Goal: Communication & Community: Share content

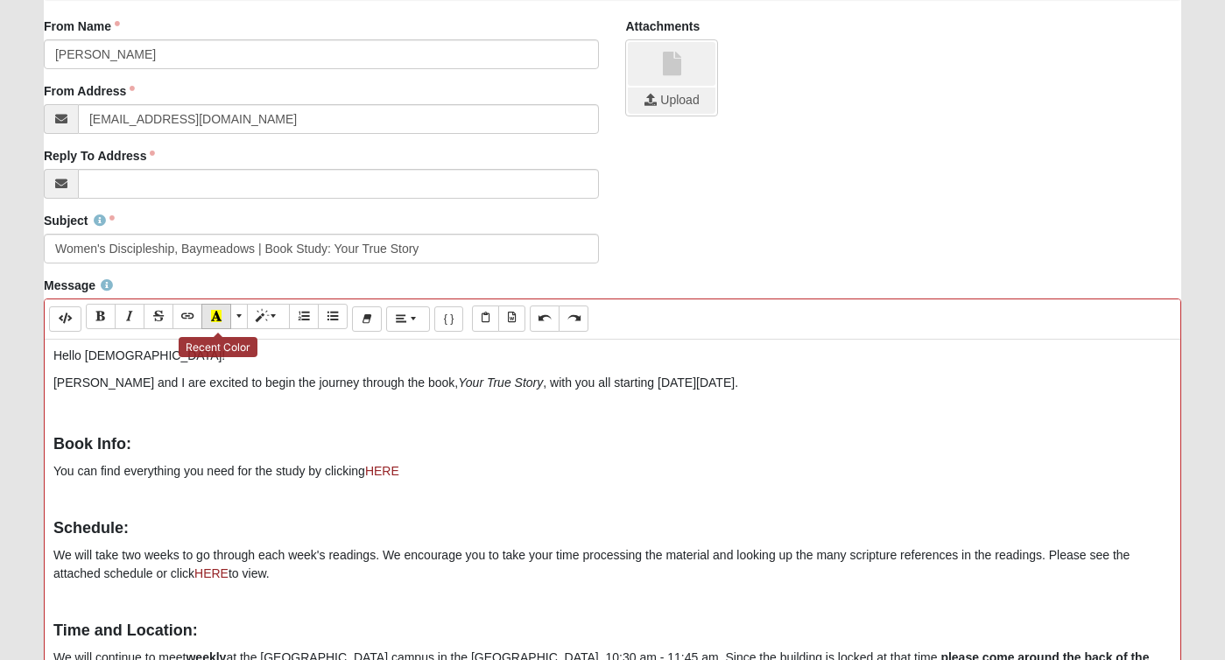
scroll to position [319, 0]
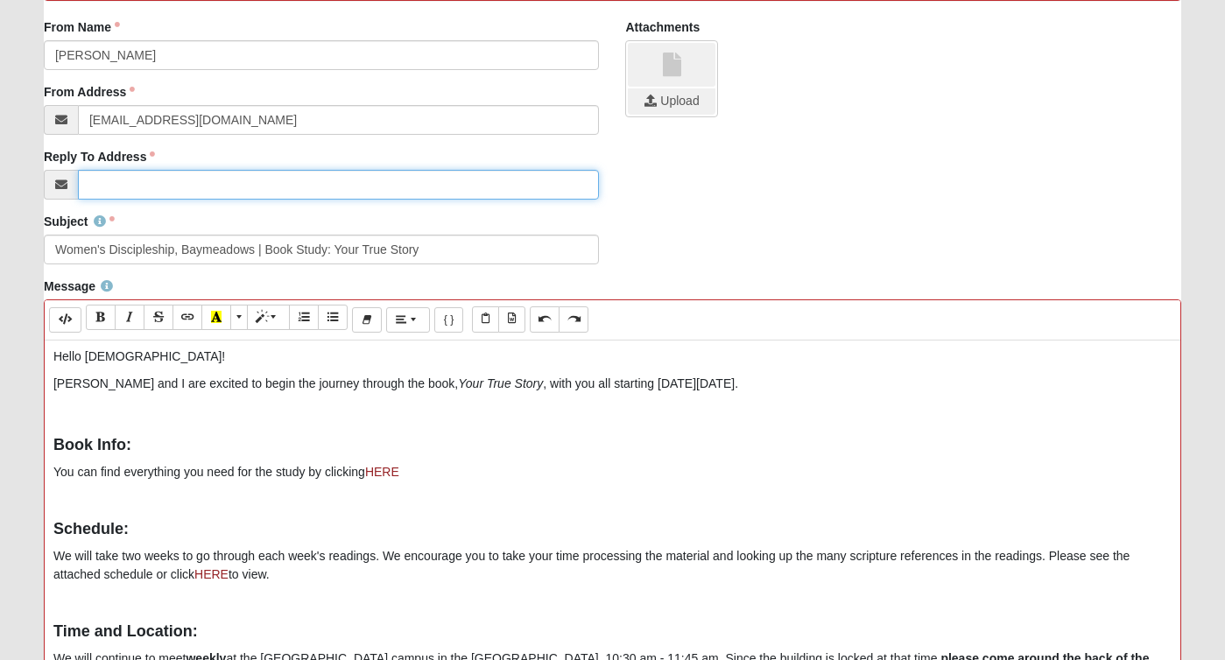
click at [174, 189] on input "Reply To Address" at bounding box center [339, 185] width 522 height 30
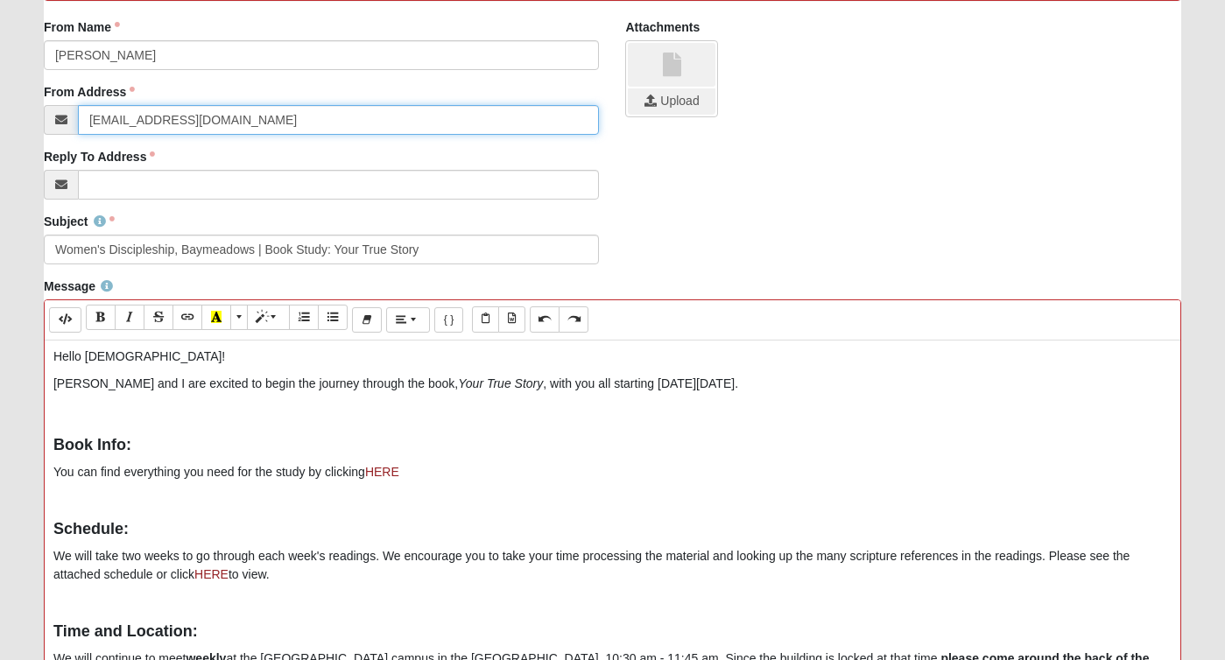
drag, startPoint x: 109, startPoint y: 122, endPoint x: 74, endPoint y: 121, distance: 35.0
click at [74, 121] on div "[EMAIL_ADDRESS][DOMAIN_NAME]" at bounding box center [322, 120] width 556 height 30
drag, startPoint x: 221, startPoint y: 124, endPoint x: 147, endPoint y: 120, distance: 73.7
click at [147, 120] on input "[EMAIL_ADDRESS][DOMAIN_NAME]" at bounding box center [339, 120] width 522 height 30
drag, startPoint x: 259, startPoint y: 117, endPoint x: 145, endPoint y: 123, distance: 113.9
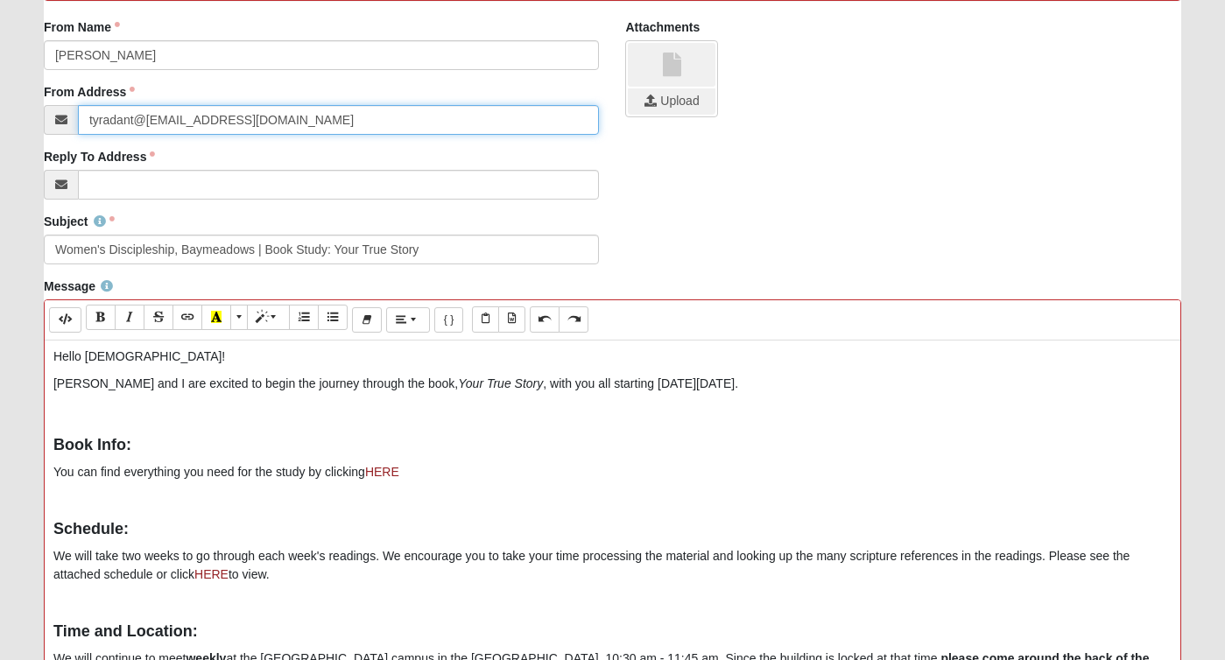
click at [145, 123] on input "tyradant@[EMAIL_ADDRESS][DOMAIN_NAME]" at bounding box center [339, 120] width 522 height 30
type input "[EMAIL_ADDRESS][DOMAIN_NAME]"
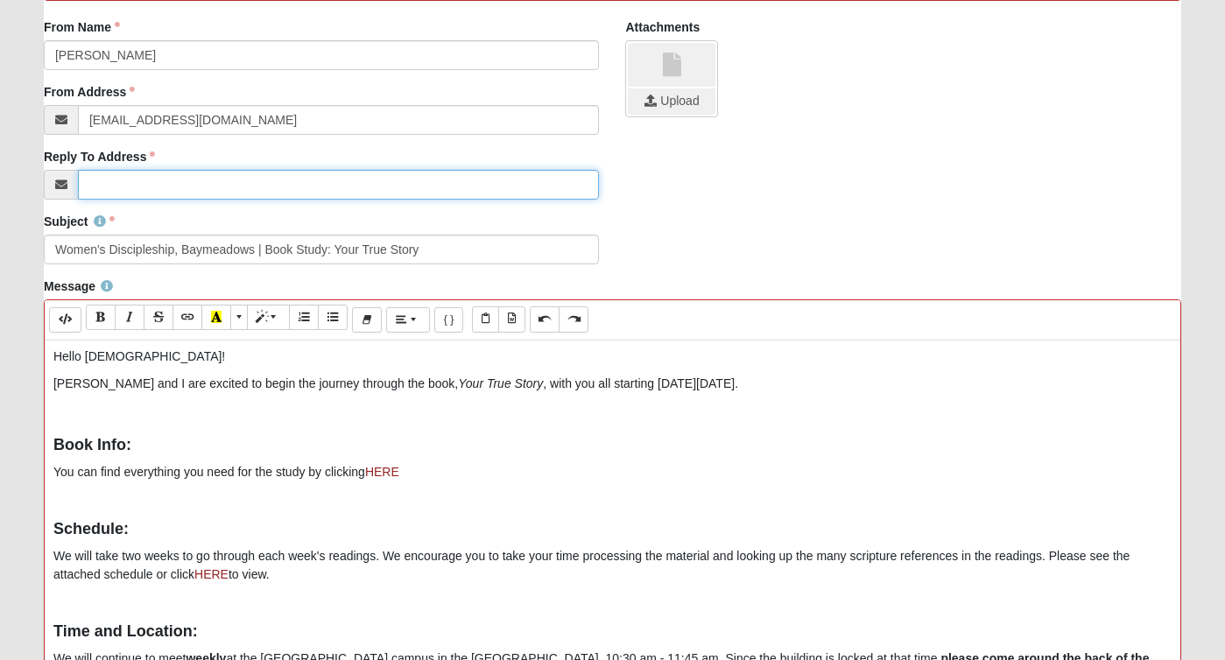
click at [148, 183] on input "Reply To Address" at bounding box center [339, 185] width 522 height 30
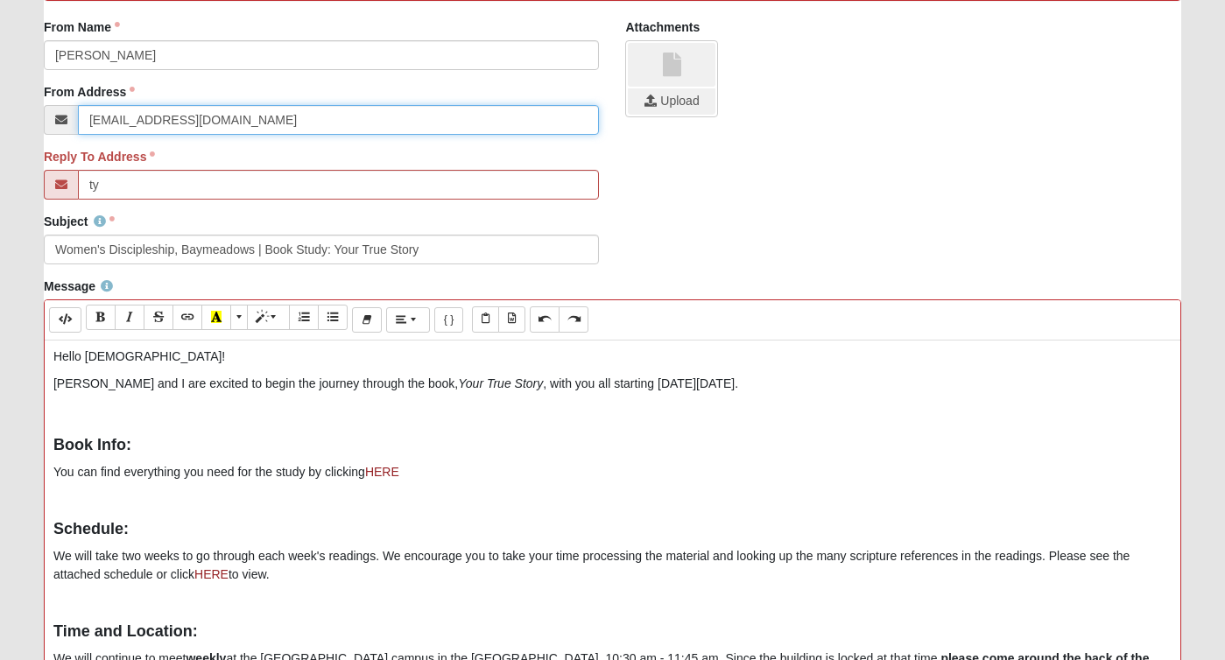
drag, startPoint x: 208, startPoint y: 118, endPoint x: 75, endPoint y: 119, distance: 132.2
click at [75, 119] on div "[EMAIL_ADDRESS][DOMAIN_NAME]" at bounding box center [322, 120] width 556 height 30
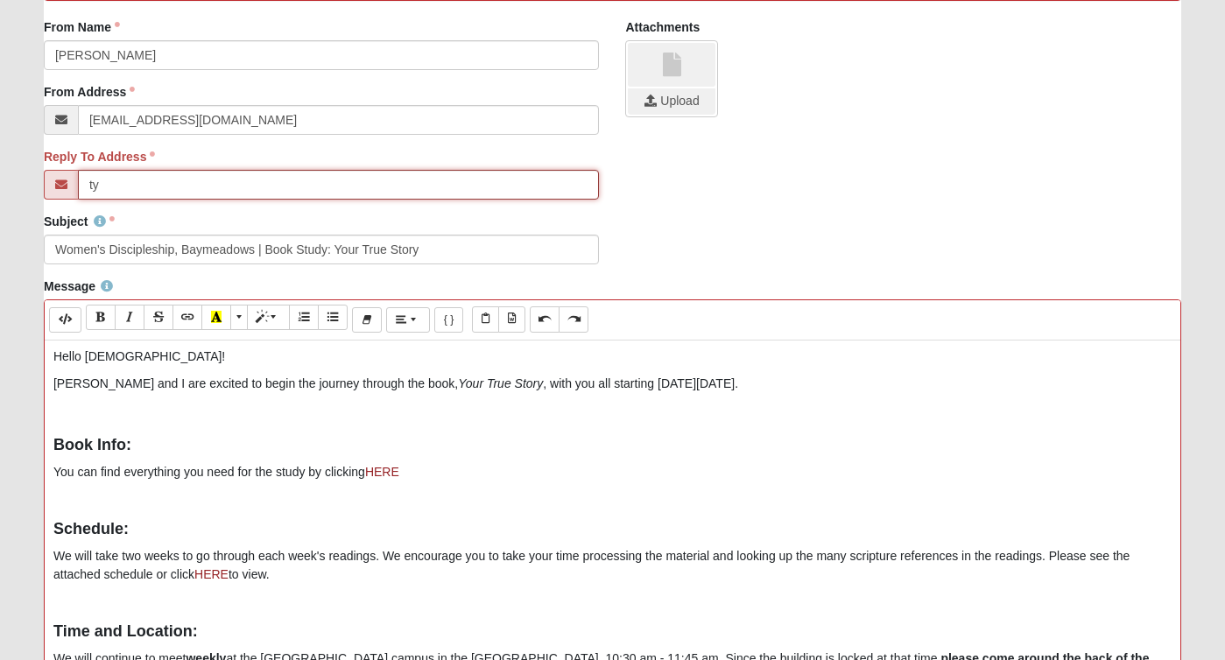
drag, startPoint x: 123, startPoint y: 184, endPoint x: 76, endPoint y: 184, distance: 46.4
click at [76, 184] on div "ty" at bounding box center [322, 185] width 556 height 30
paste input "[PERSON_NAME][EMAIL_ADDRESS][DOMAIN_NAME]"
type input "[EMAIL_ADDRESS][DOMAIN_NAME]"
click at [715, 209] on div "From Name [PERSON_NAME] From Name is required. From Address [EMAIL_ADDRESS][DOM…" at bounding box center [613, 115] width 1164 height 194
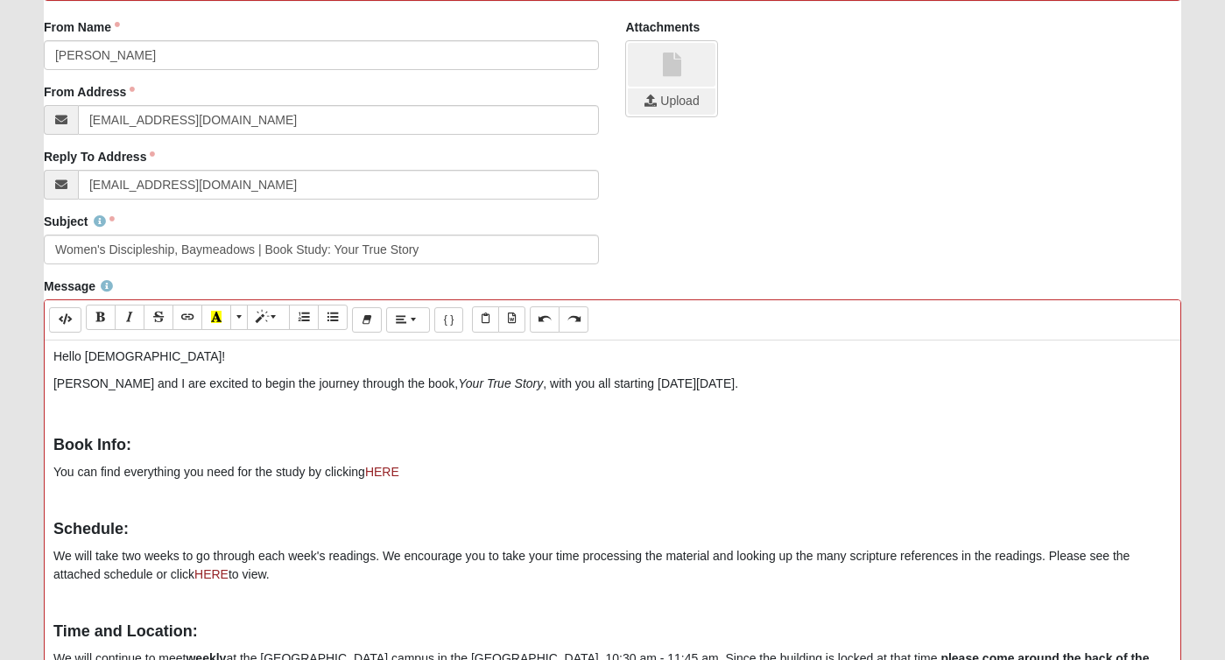
click at [683, 81] on link at bounding box center [672, 65] width 88 height 44
click at [651, 103] on input "file" at bounding box center [672, 101] width 88 height 26
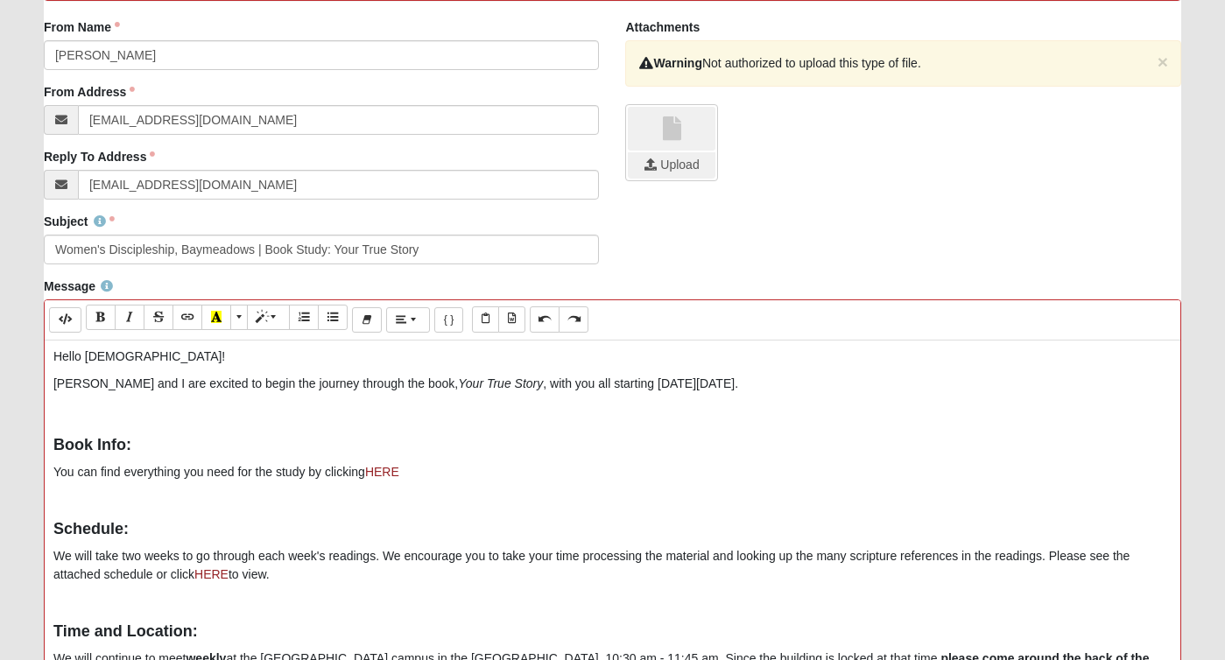
scroll to position [360, 0]
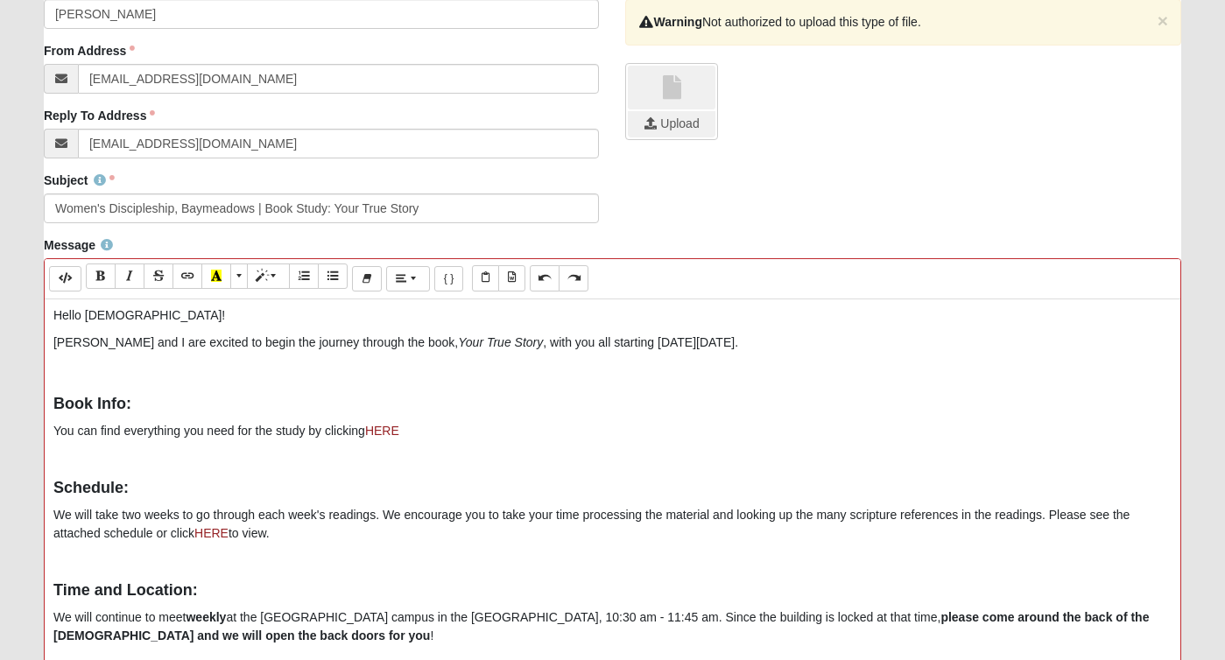
click at [757, 419] on div "Hello [DEMOGRAPHIC_DATA]! [PERSON_NAME] and I are excited to begin the journey …" at bounding box center [613, 561] width 1136 height 525
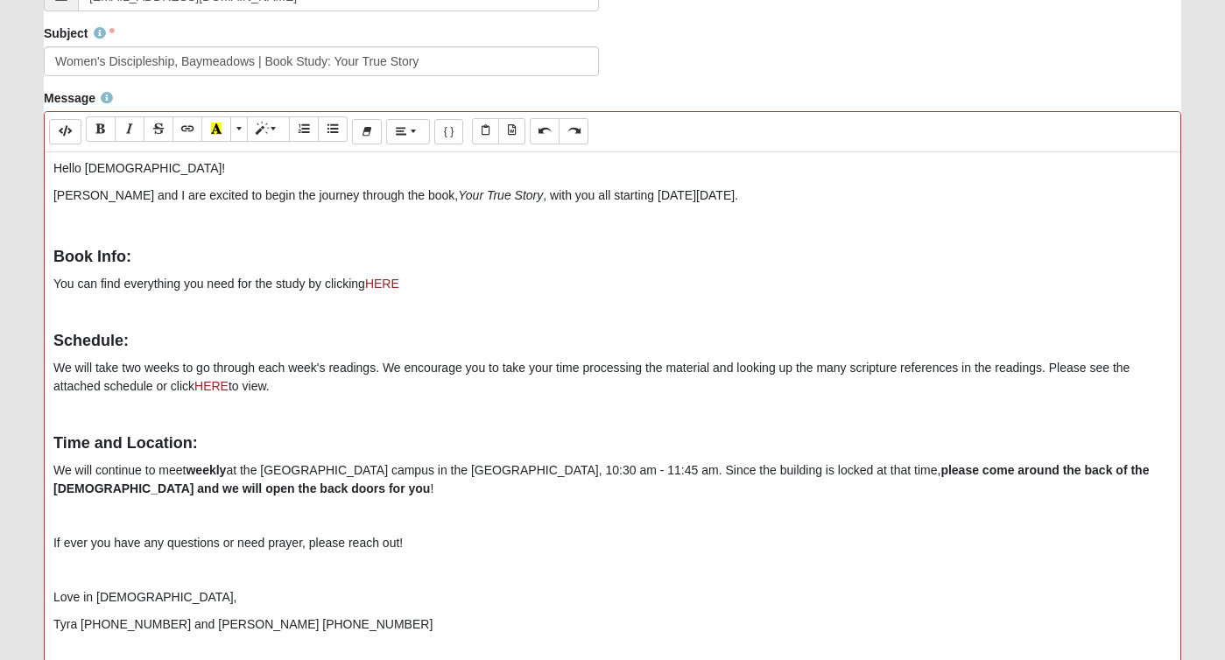
scroll to position [514, 0]
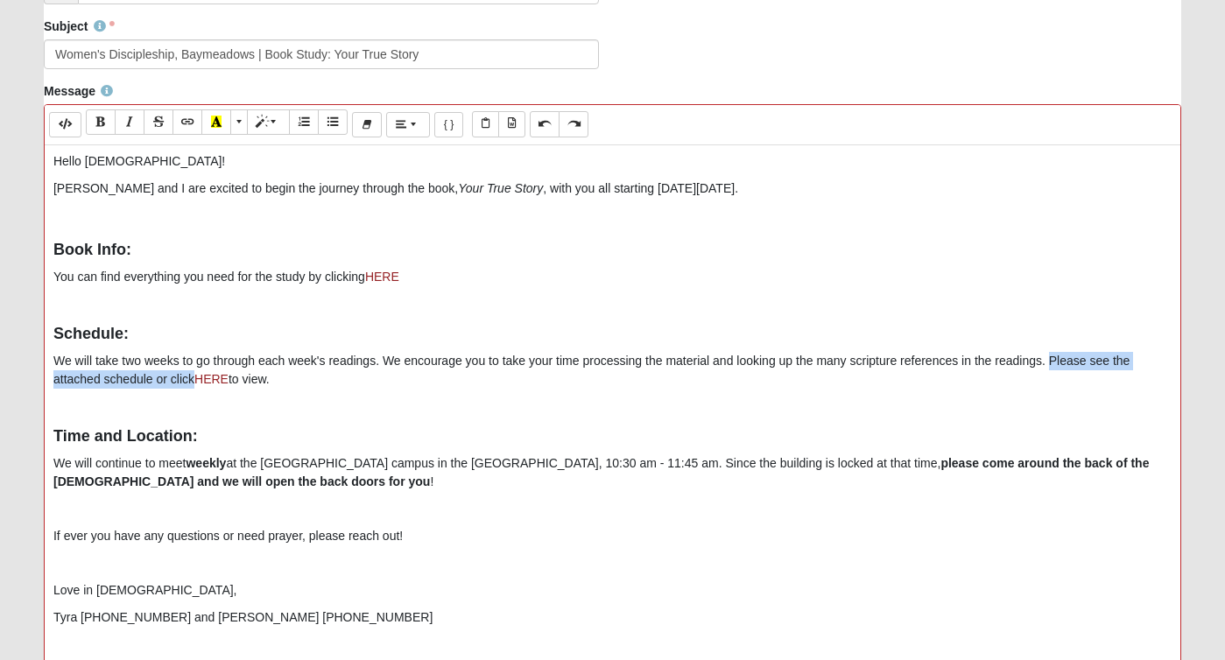
drag, startPoint x: 1048, startPoint y: 362, endPoint x: 194, endPoint y: 381, distance: 853.9
click at [194, 381] on p "We will take two weeks to go through each week's readings. We encourage you to …" at bounding box center [612, 370] width 1118 height 37
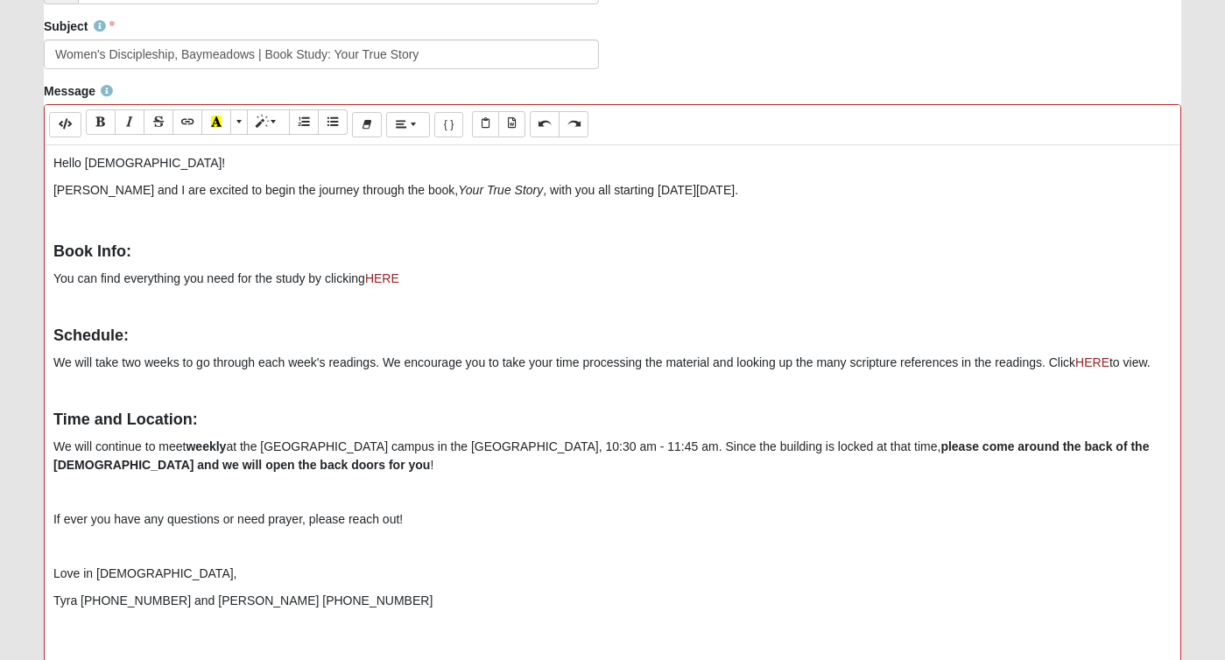
click at [1167, 365] on p "We will take two weeks to go through each week's readings. We encourage you to …" at bounding box center [612, 363] width 1118 height 18
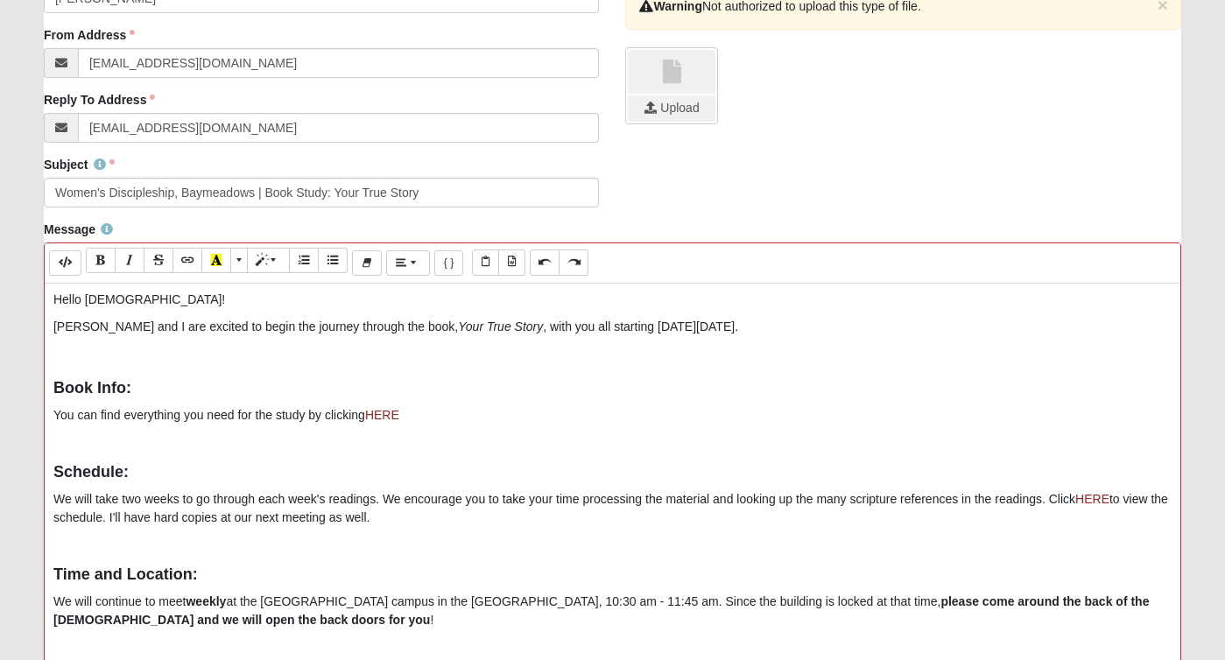
scroll to position [733, 0]
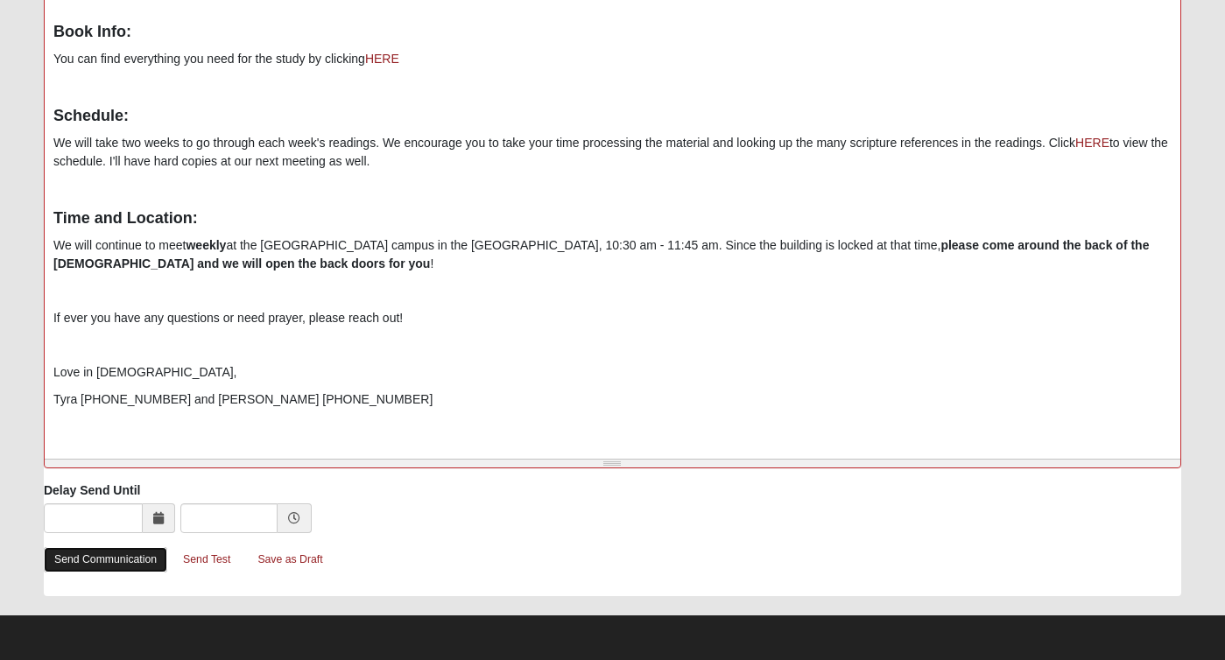
click at [134, 560] on link "Send Communication" at bounding box center [105, 559] width 123 height 25
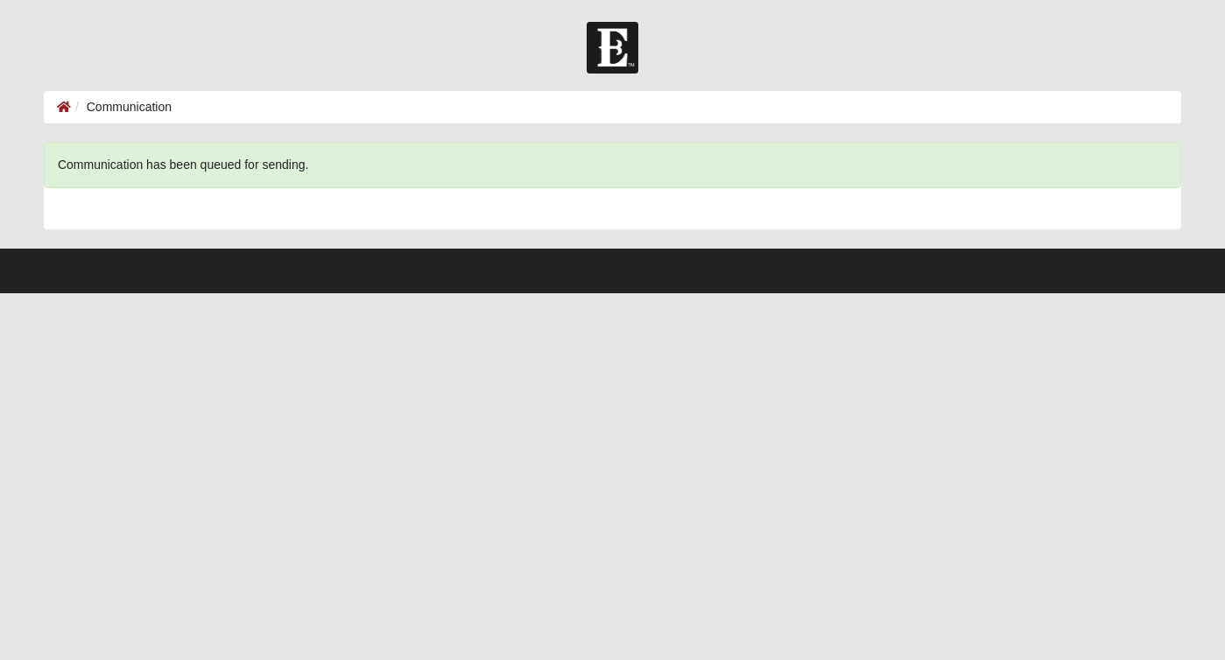
scroll to position [0, 0]
